Goal: Information Seeking & Learning: Find specific fact

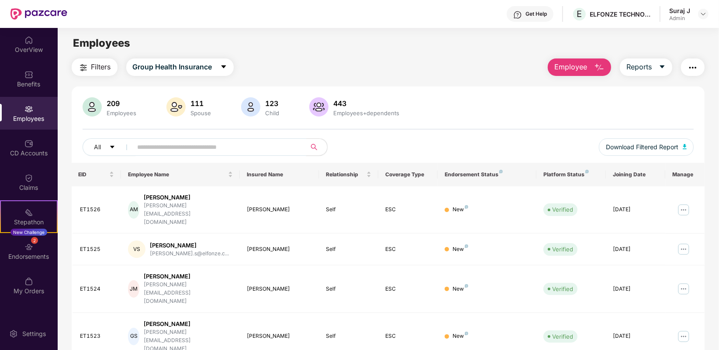
click at [225, 151] on input "text" at bounding box center [216, 147] width 157 height 13
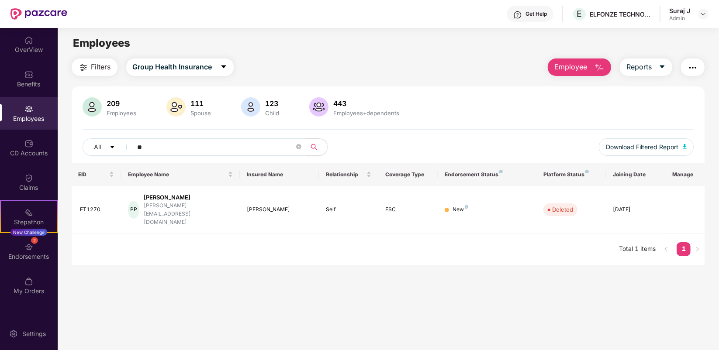
type input "*"
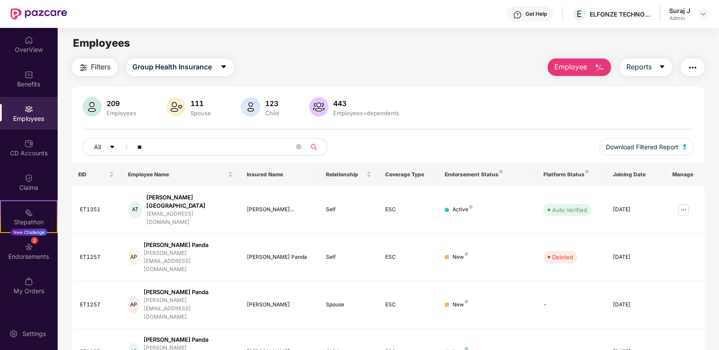
type input "*"
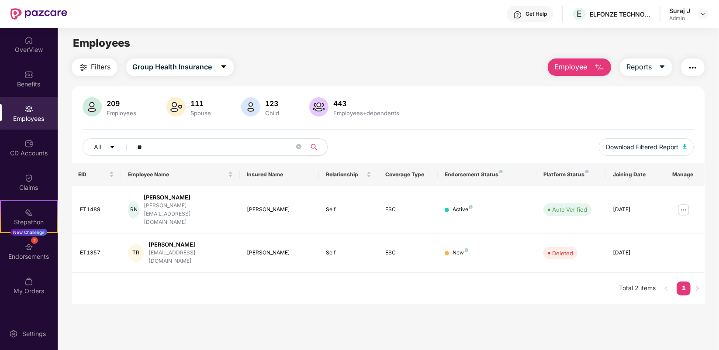
type input "*"
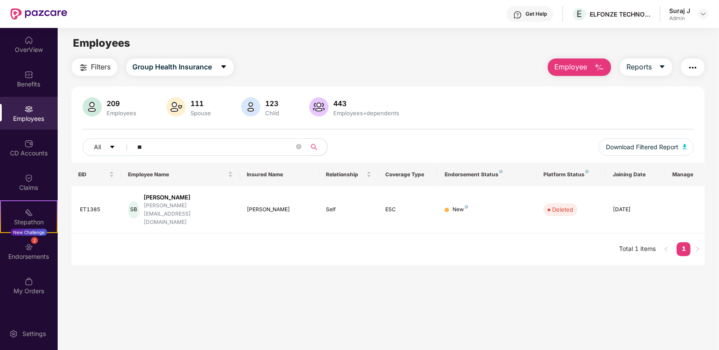
type input "*"
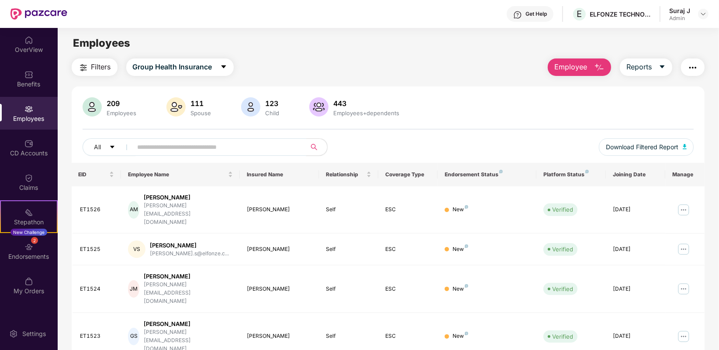
click at [149, 151] on input "text" at bounding box center [216, 147] width 157 height 13
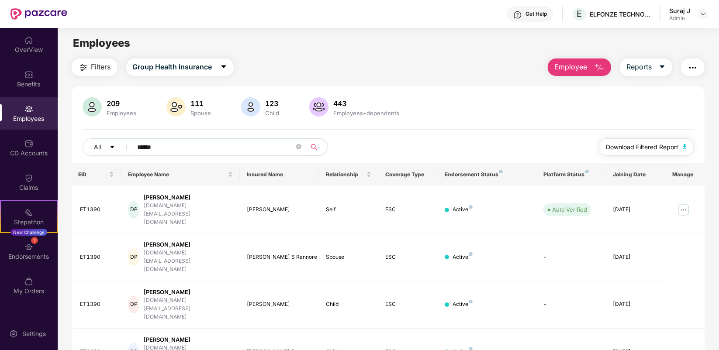
type input "******"
click at [685, 147] on img "button" at bounding box center [685, 146] width 4 height 5
click at [298, 149] on icon "close-circle" at bounding box center [298, 146] width 5 height 5
click at [271, 150] on input "text" at bounding box center [216, 147] width 157 height 13
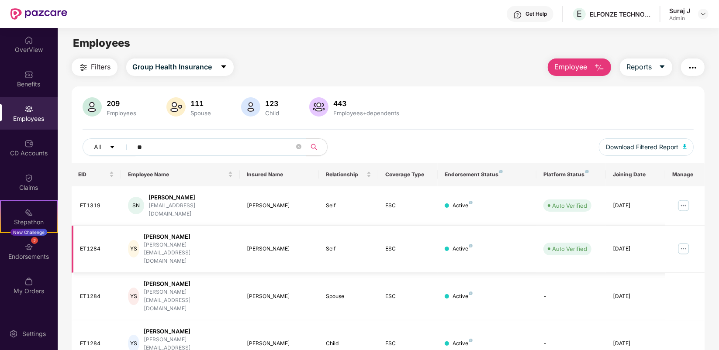
type input "*"
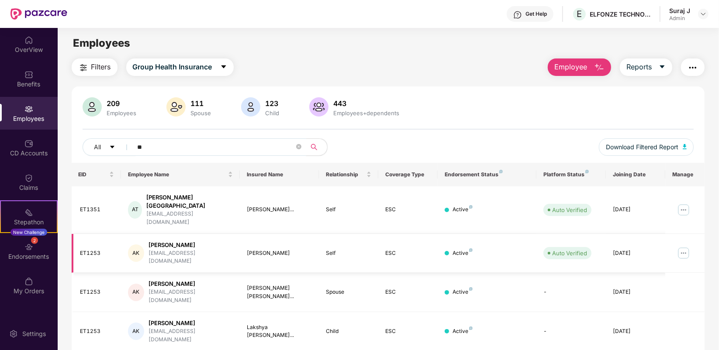
type input "*"
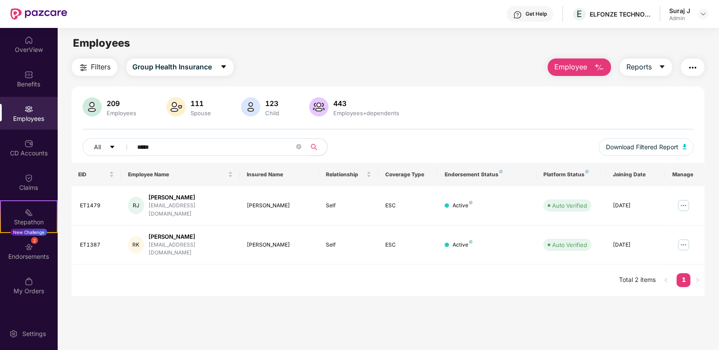
type input "*****"
click at [298, 149] on icon "close-circle" at bounding box center [298, 146] width 5 height 5
